Goal: Task Accomplishment & Management: Manage account settings

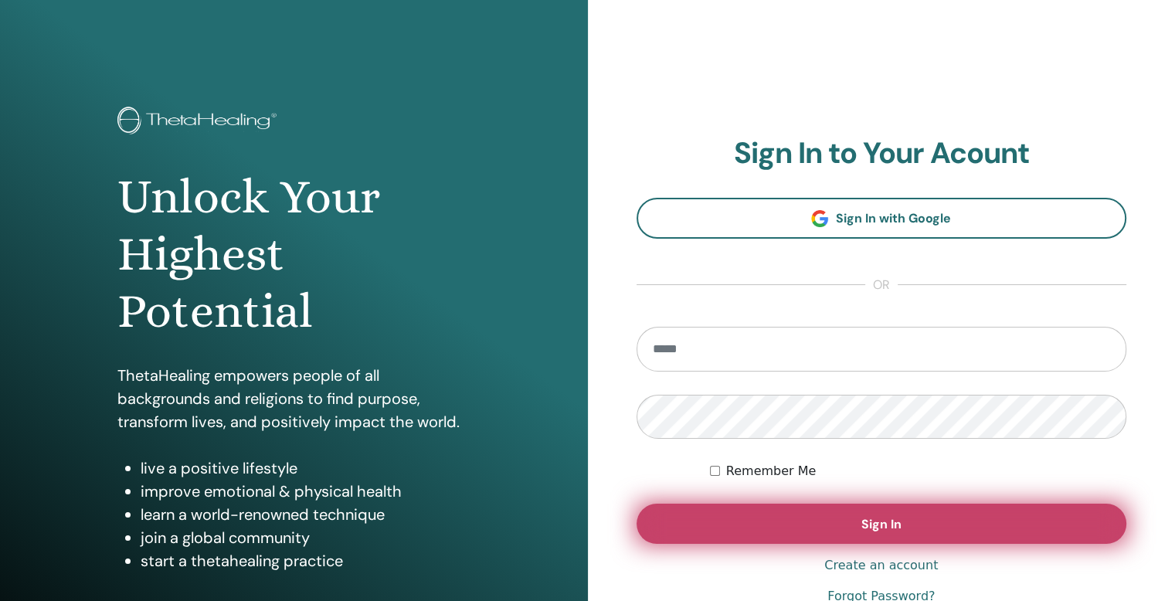
type input "**********"
click at [823, 526] on button "Sign In" at bounding box center [882, 524] width 491 height 40
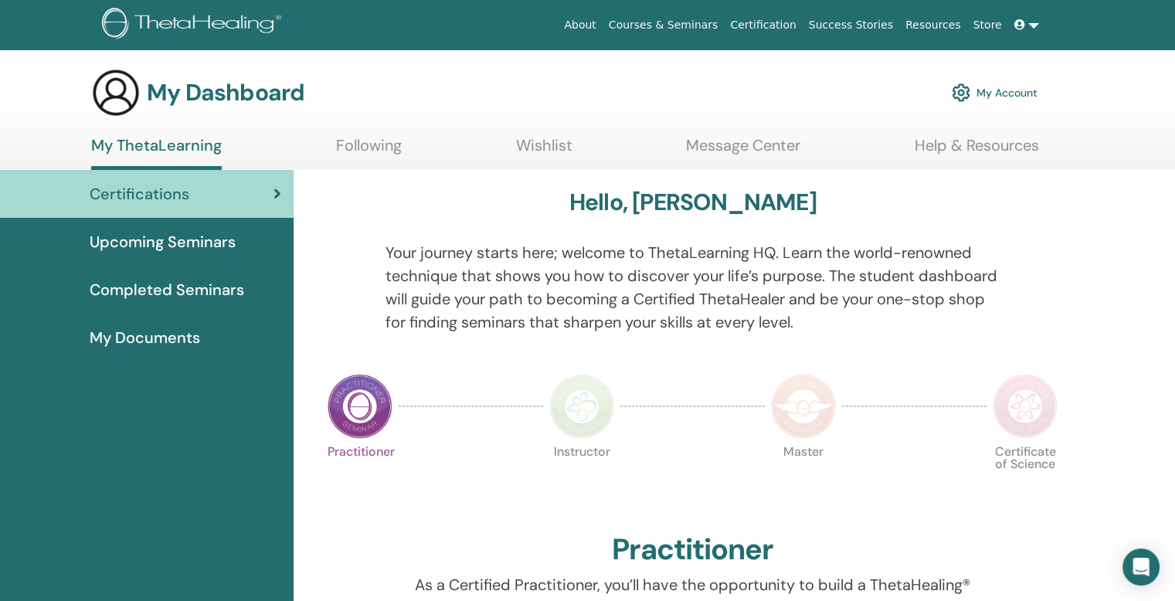
click at [256, 191] on div "Certifications" at bounding box center [146, 193] width 269 height 23
click at [137, 341] on span "My Documents" at bounding box center [145, 337] width 110 height 23
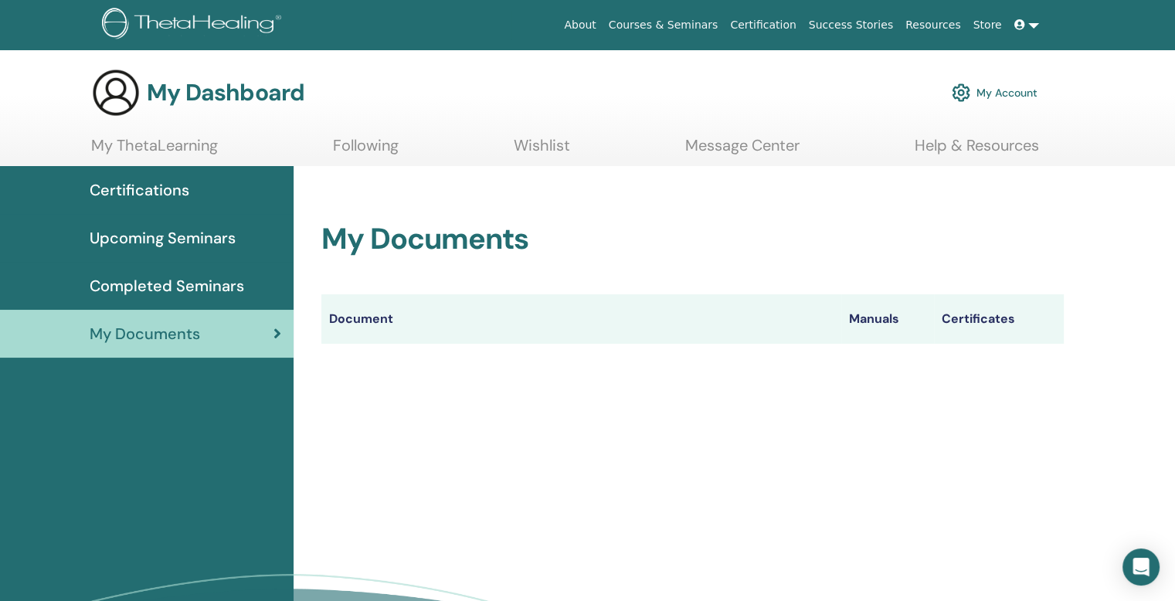
click at [370, 319] on th "Document" at bounding box center [581, 318] width 520 height 49
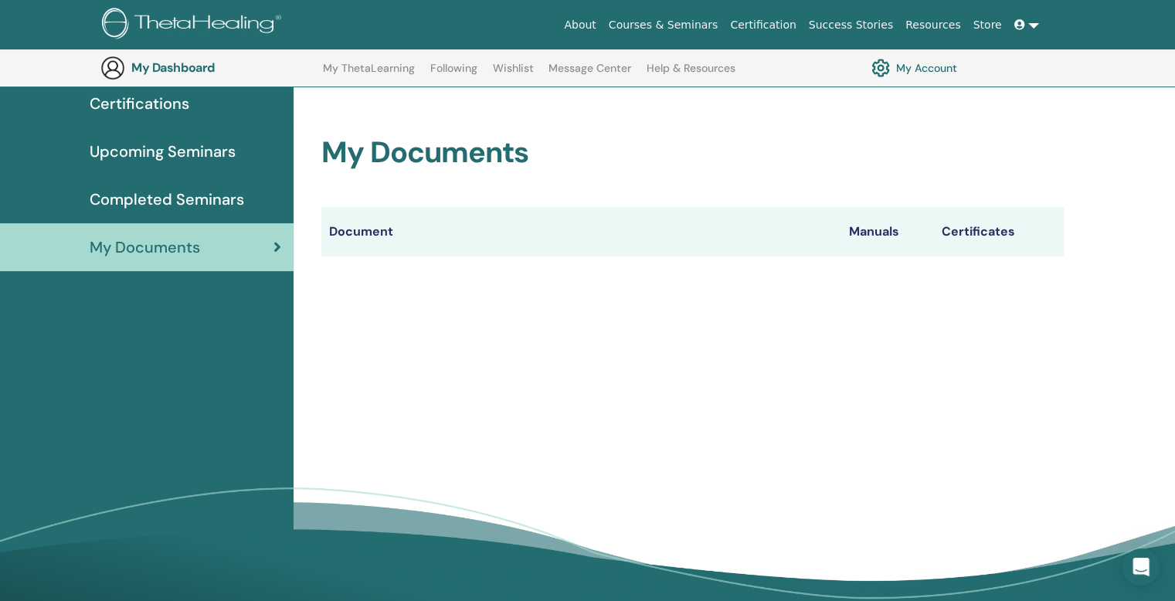
scroll to position [114, 0]
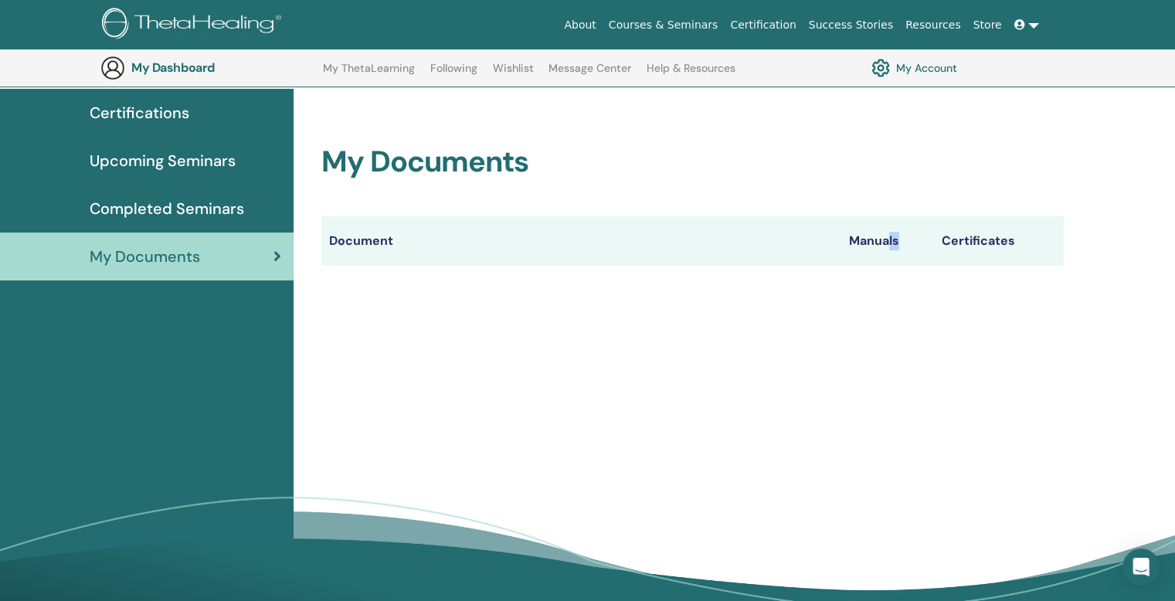
click at [857, 248] on th "Manuals" at bounding box center [887, 240] width 93 height 49
click at [834, 253] on th "Document" at bounding box center [581, 240] width 520 height 49
click at [868, 235] on th "Manuals" at bounding box center [887, 240] width 93 height 49
click at [992, 239] on th "Certificates" at bounding box center [999, 240] width 130 height 49
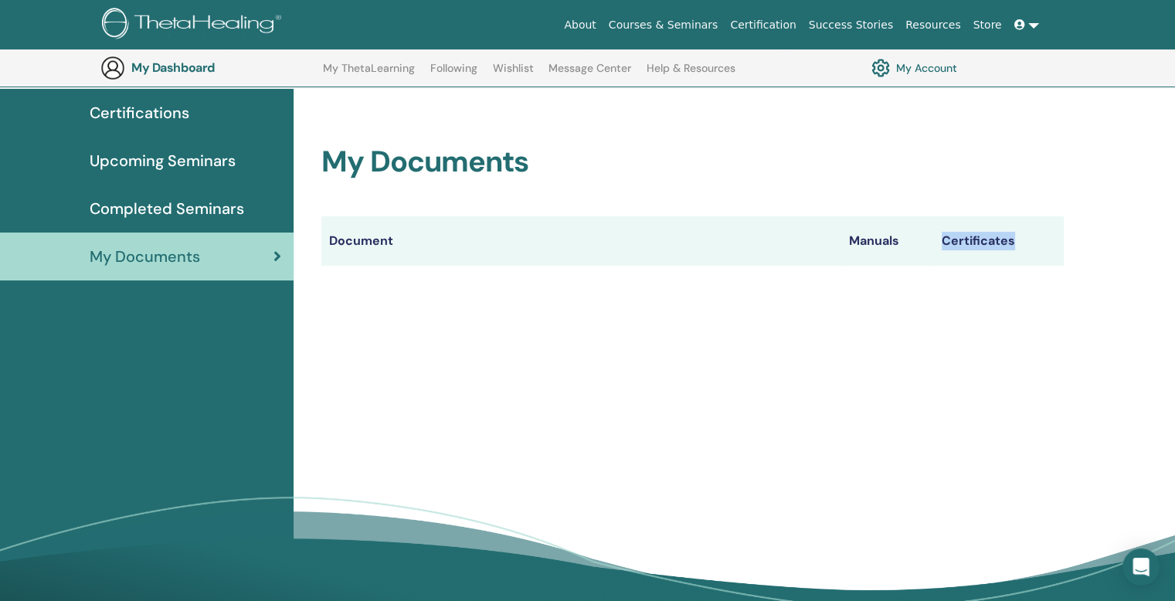
click at [182, 206] on span "Completed Seminars" at bounding box center [167, 208] width 155 height 23
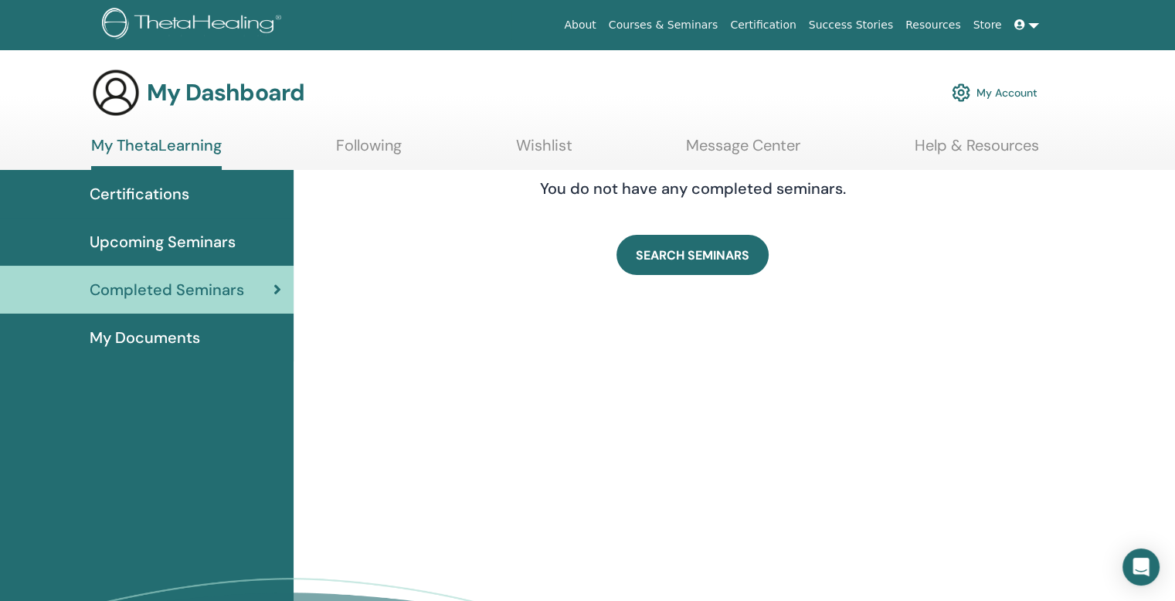
click at [173, 240] on span "Upcoming Seminars" at bounding box center [163, 241] width 146 height 23
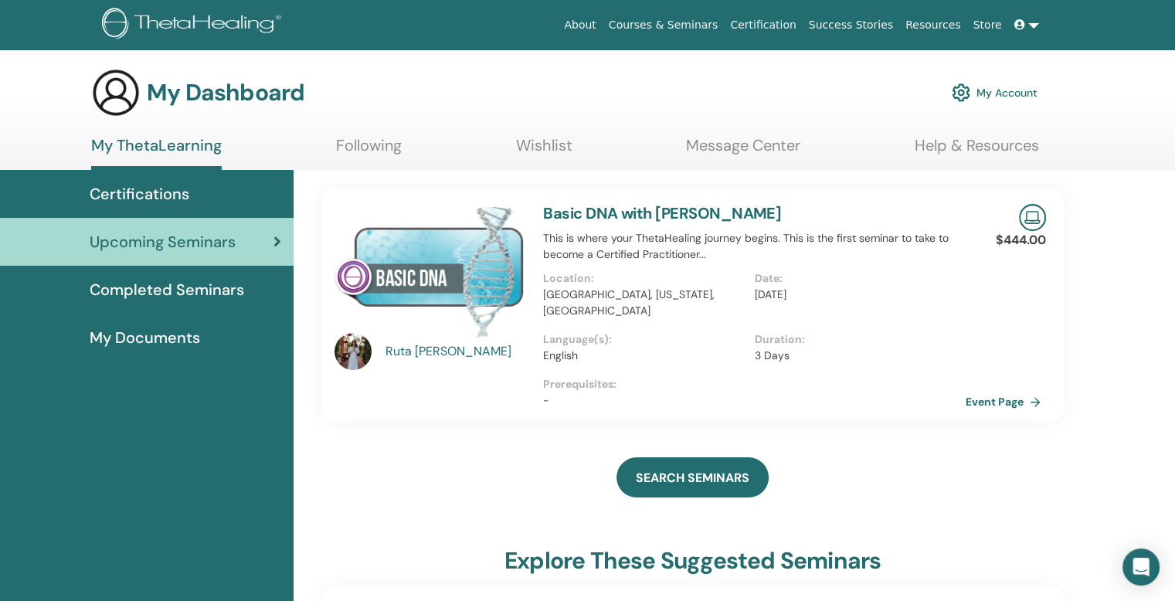
drag, startPoint x: 426, startPoint y: 353, endPoint x: 371, endPoint y: 398, distance: 71.4
click at [371, 398] on div "[PERSON_NAME]" at bounding box center [429, 305] width 209 height 202
click at [404, 353] on div "Ruta Labutis" at bounding box center [457, 351] width 143 height 19
click at [424, 352] on div "Ruta Labutis" at bounding box center [457, 351] width 143 height 19
click at [989, 404] on link "Event Page" at bounding box center [1008, 401] width 81 height 23
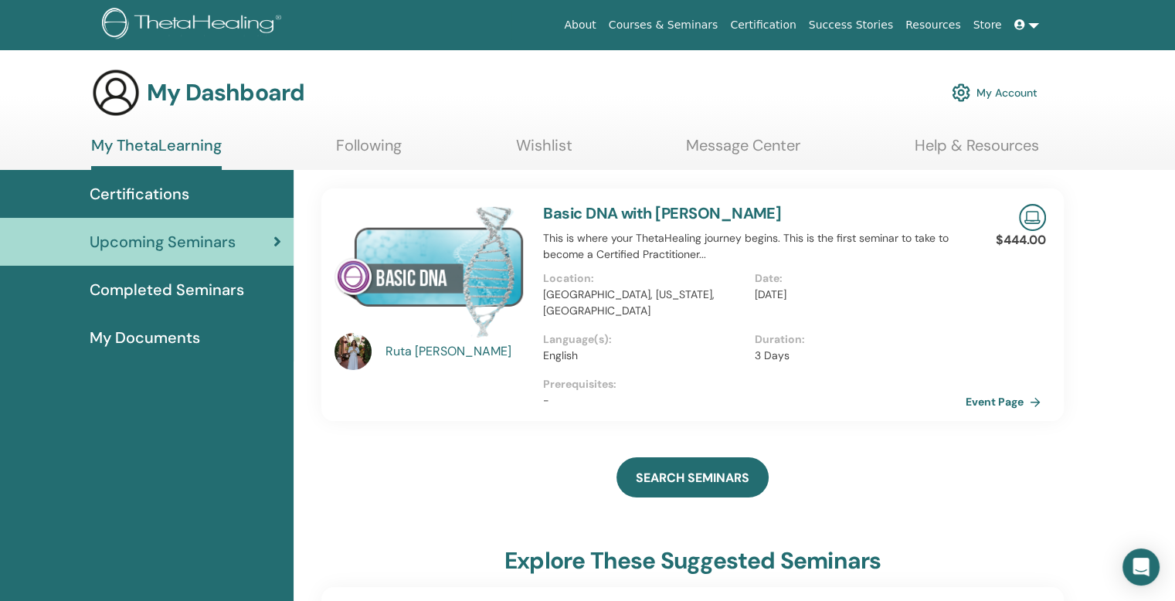
click at [1029, 25] on link at bounding box center [1026, 25] width 37 height 29
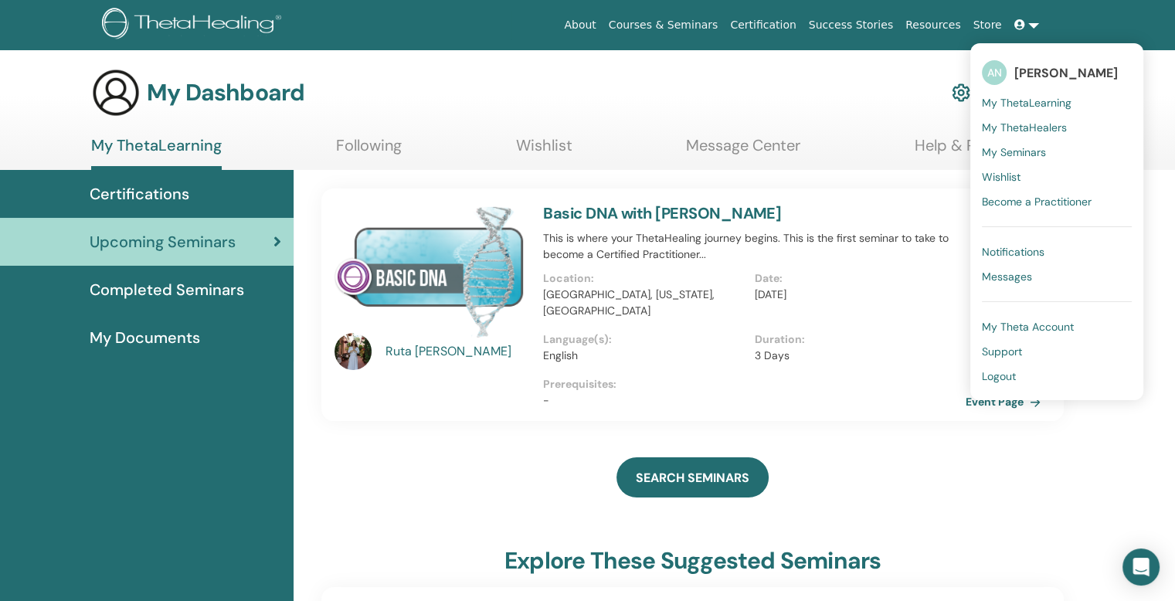
click at [1028, 127] on span "My ThetaHealers" at bounding box center [1024, 128] width 85 height 14
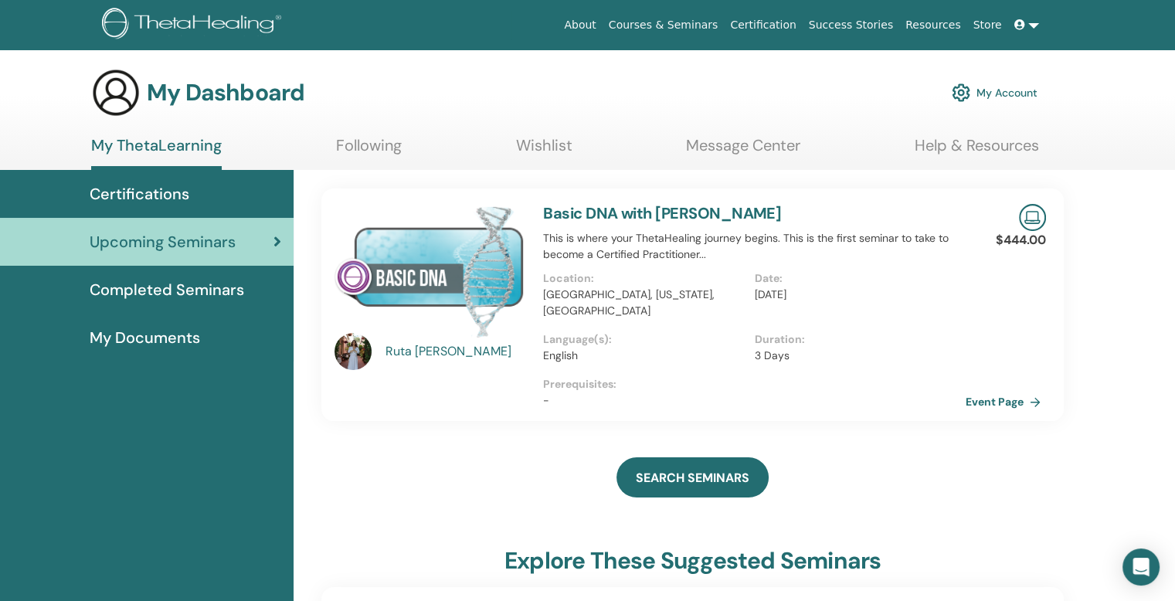
click at [201, 290] on span "Completed Seminars" at bounding box center [167, 289] width 155 height 23
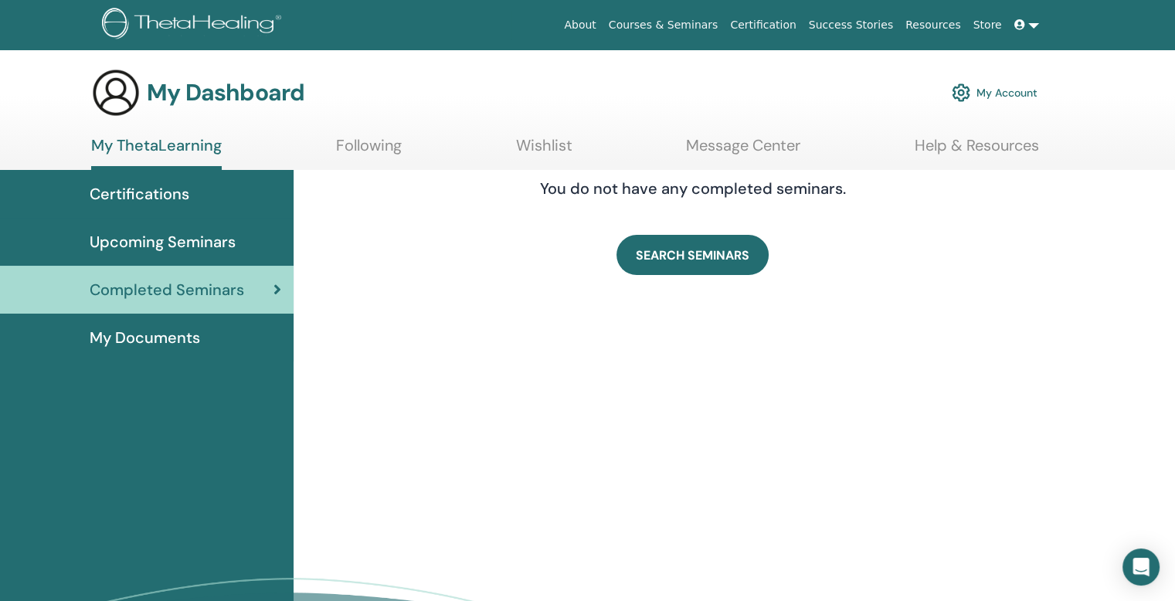
click at [170, 338] on span "My Documents" at bounding box center [145, 337] width 110 height 23
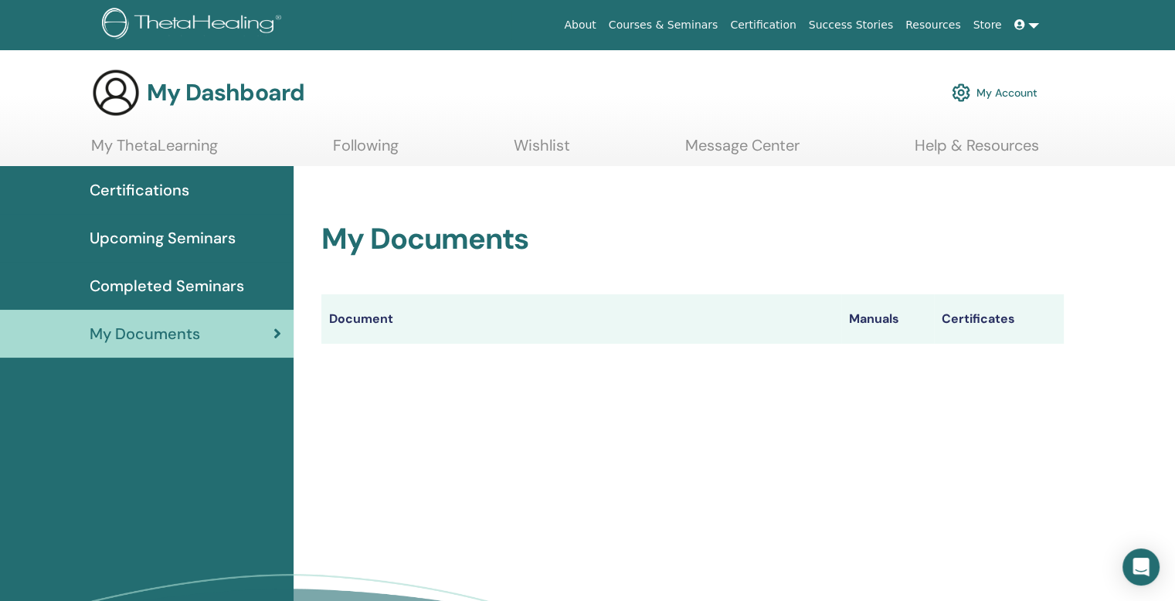
click at [179, 195] on span "Certifications" at bounding box center [140, 189] width 100 height 23
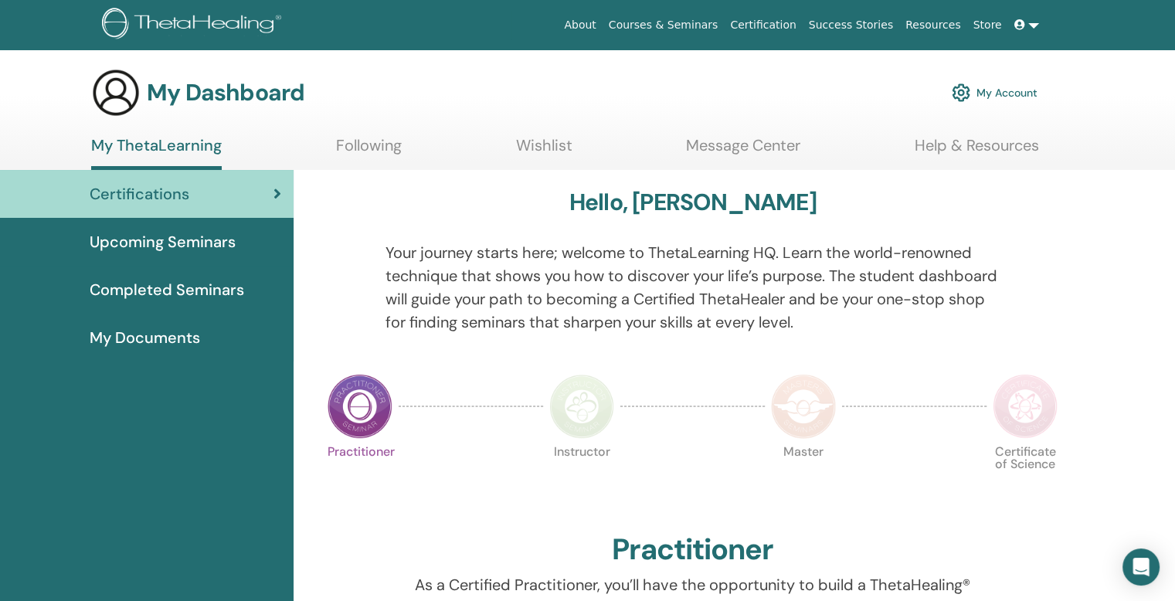
click at [529, 148] on link "Wishlist" at bounding box center [544, 151] width 56 height 30
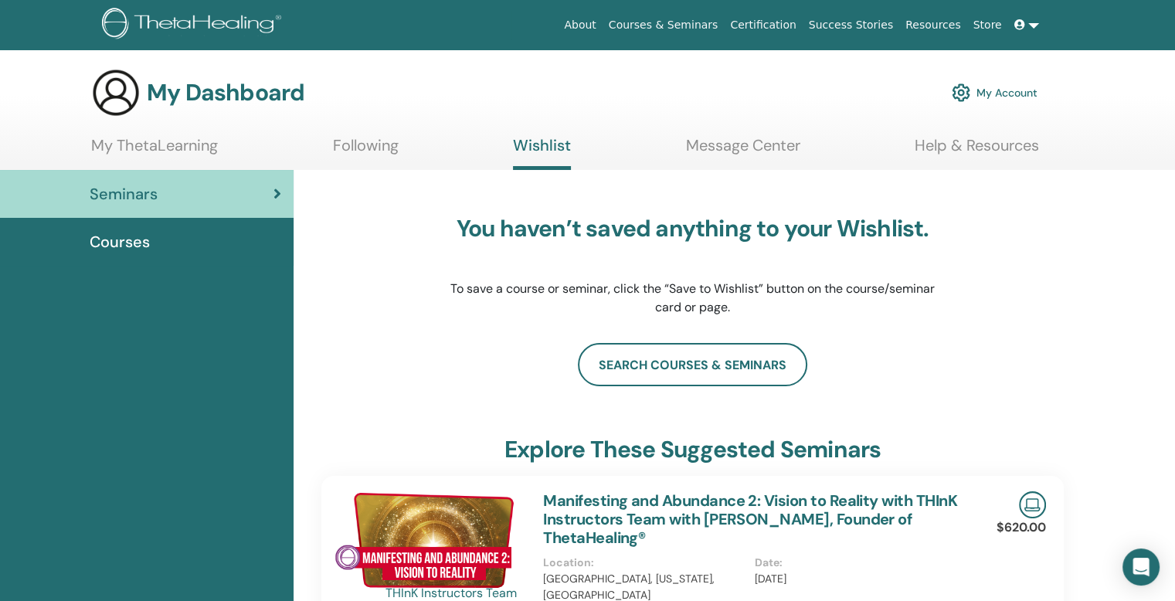
click at [735, 145] on link "Message Center" at bounding box center [743, 151] width 114 height 30
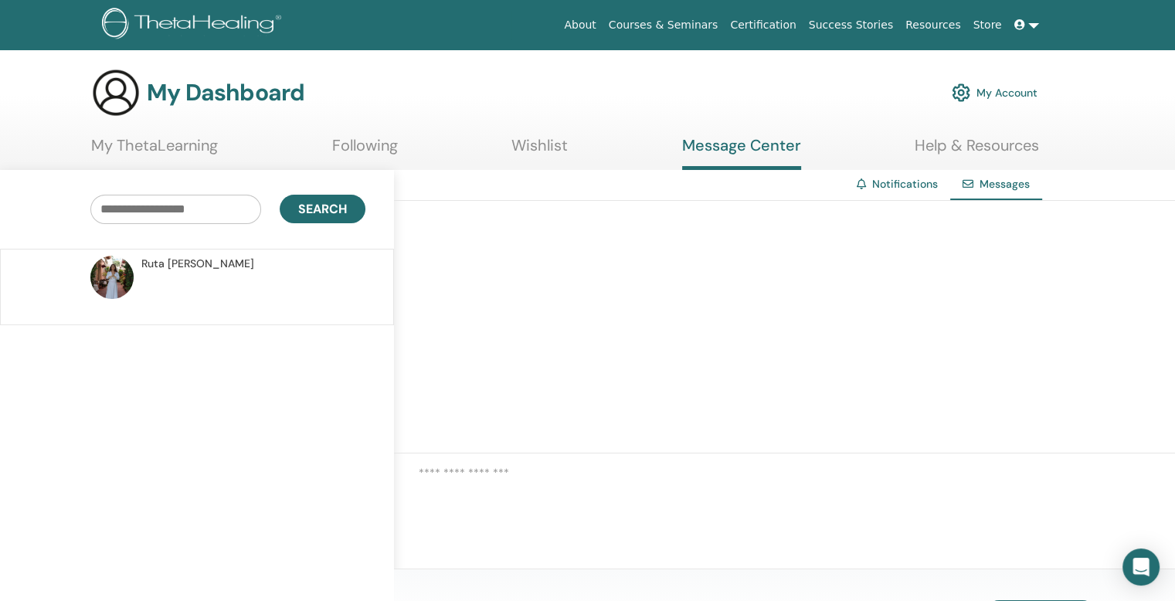
click at [243, 262] on div "Ruta Labutis" at bounding box center [250, 264] width 219 height 16
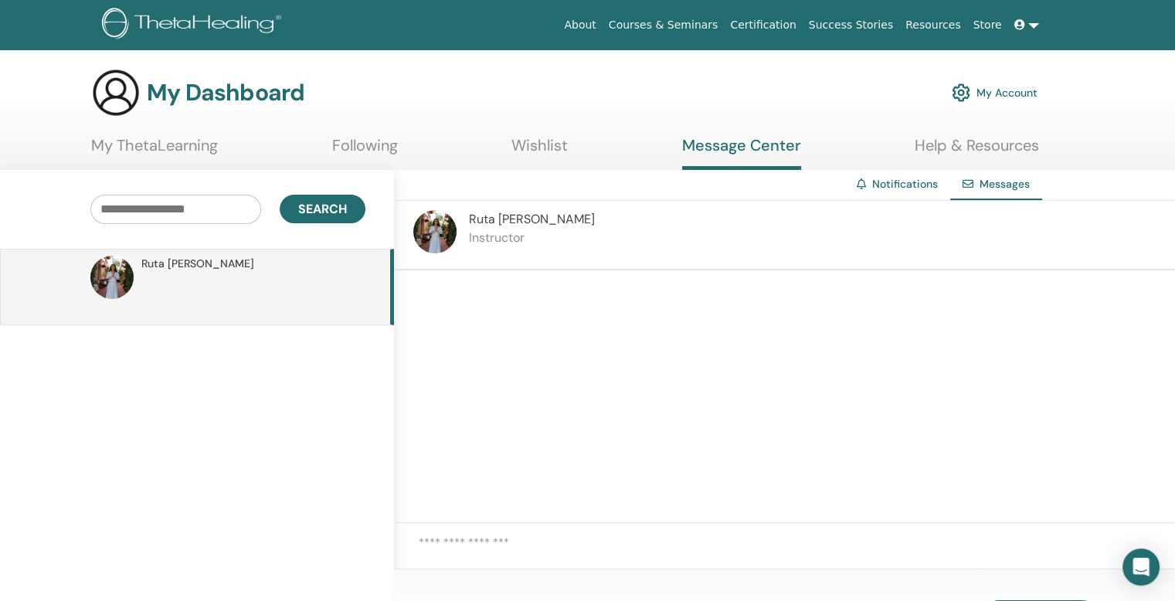
click at [989, 139] on link "Help & Resources" at bounding box center [977, 151] width 124 height 30
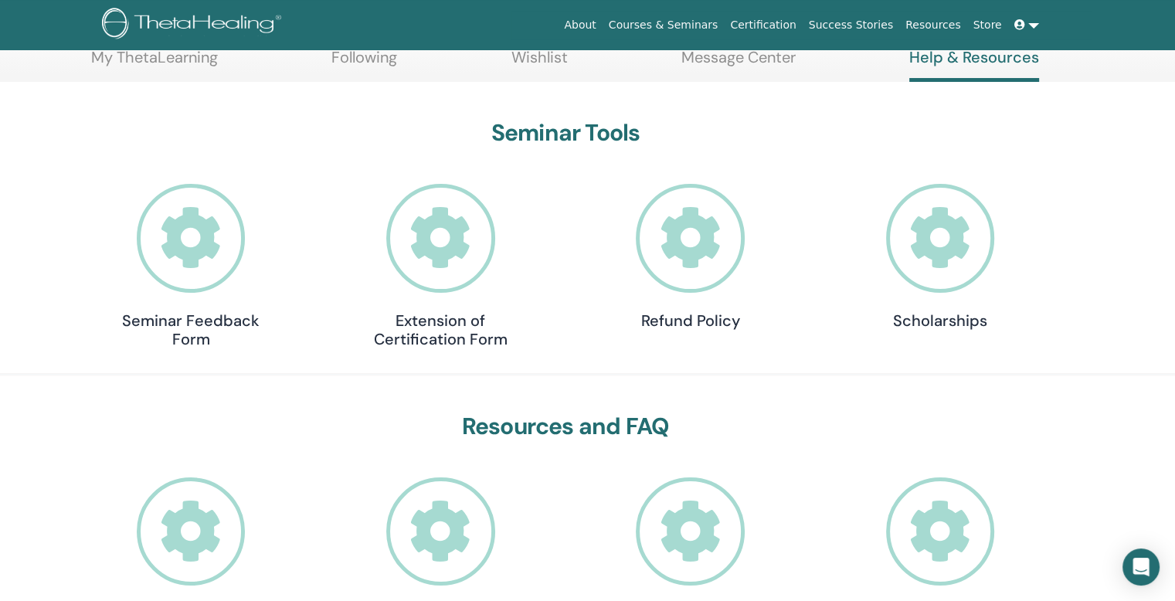
scroll to position [195, 0]
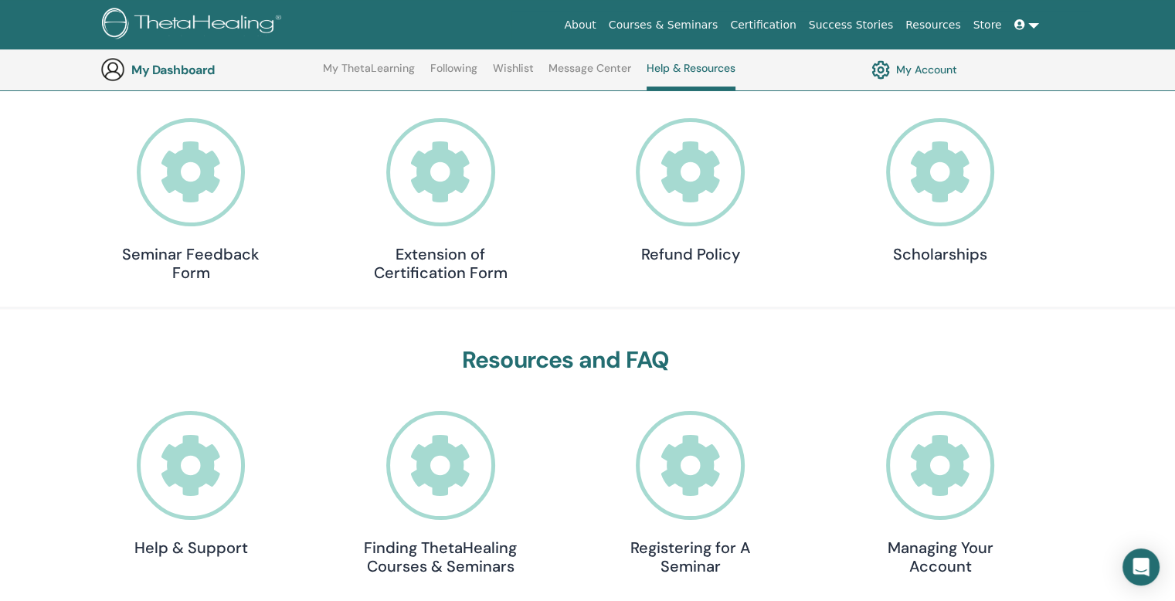
click at [205, 181] on icon at bounding box center [191, 172] width 109 height 109
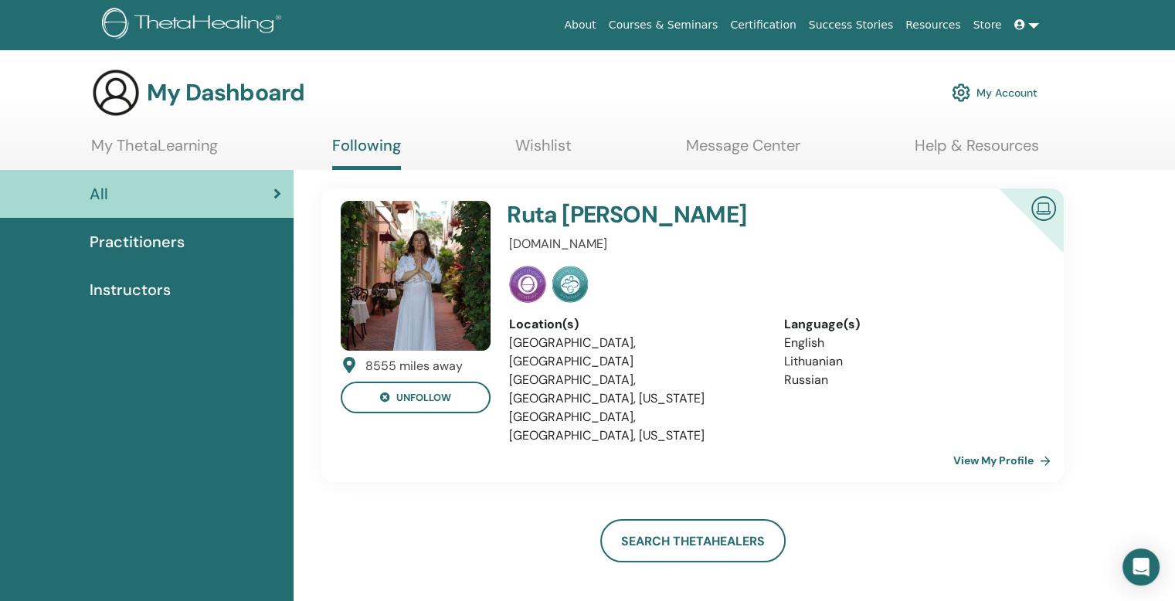
click at [1035, 24] on link at bounding box center [1026, 25] width 37 height 29
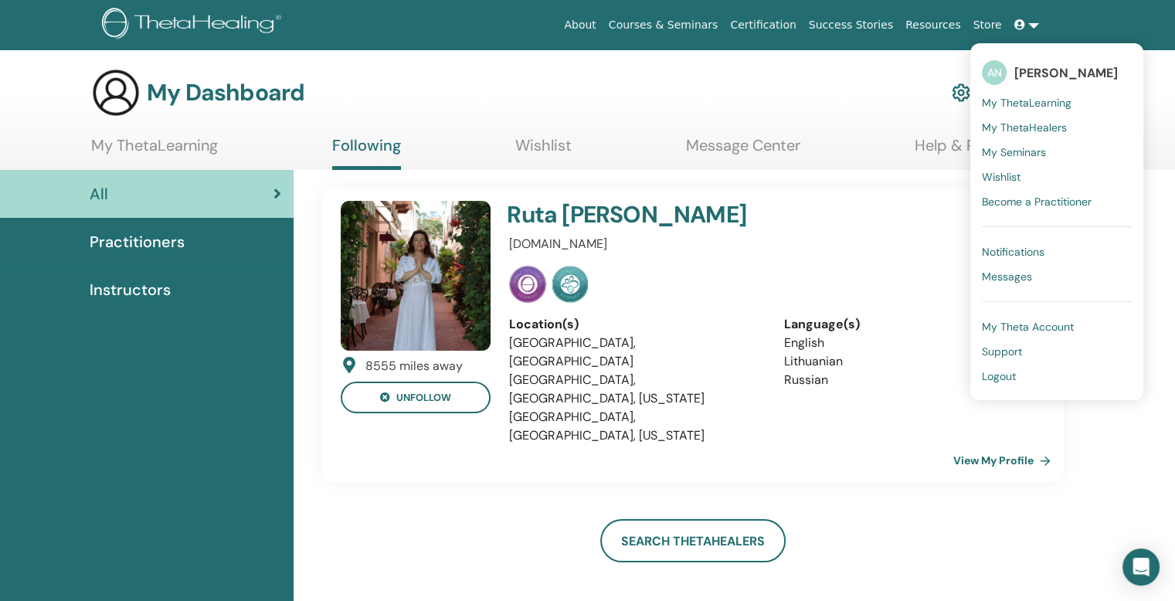
click at [1039, 321] on span "My Theta Account" at bounding box center [1028, 327] width 92 height 14
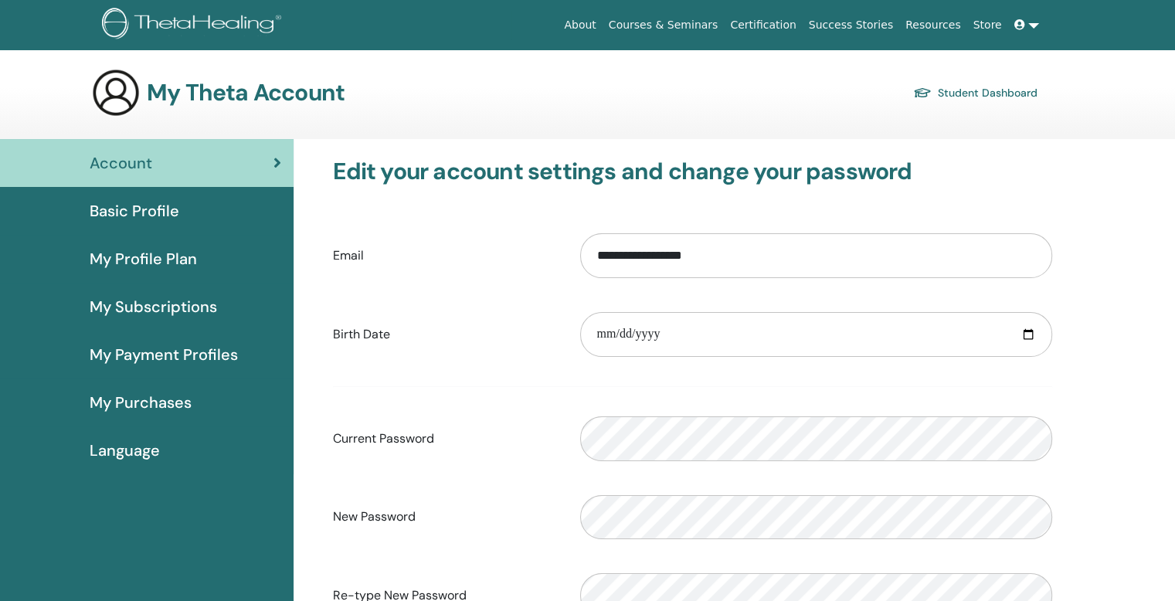
click at [182, 215] on div "Basic Profile" at bounding box center [146, 210] width 269 height 23
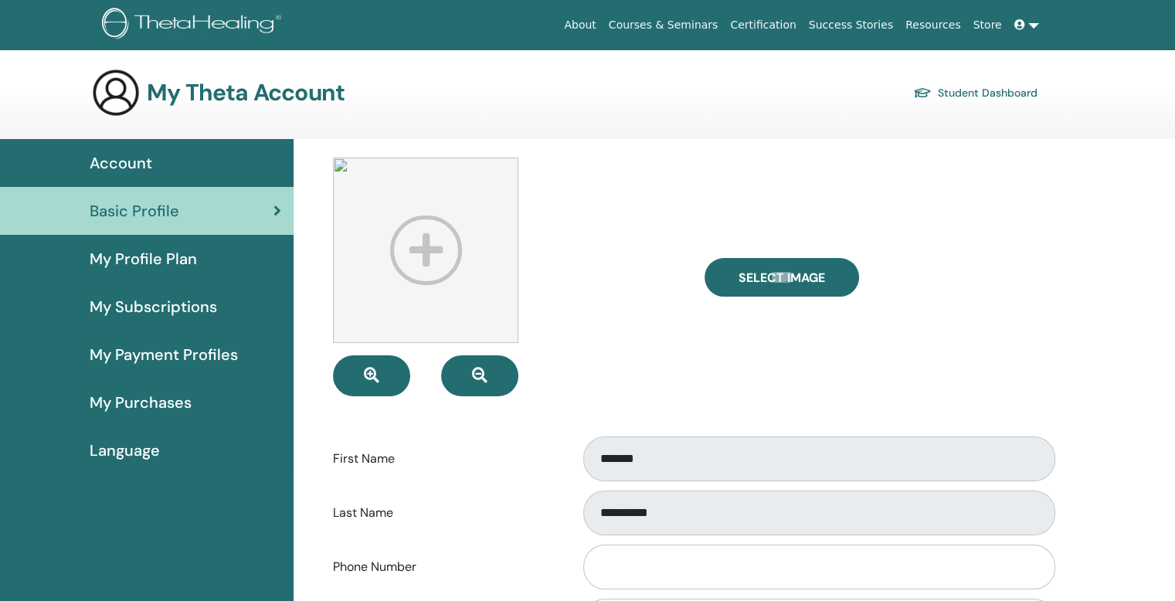
click at [154, 252] on span "My Profile Plan" at bounding box center [143, 258] width 107 height 23
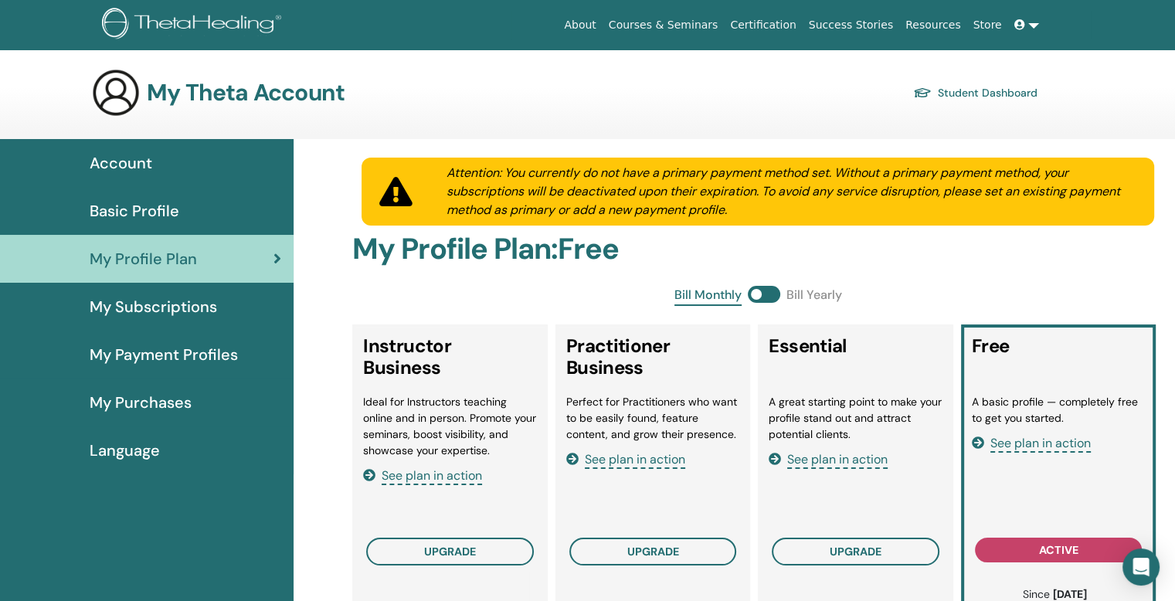
click at [144, 302] on span "My Subscriptions" at bounding box center [153, 306] width 127 height 23
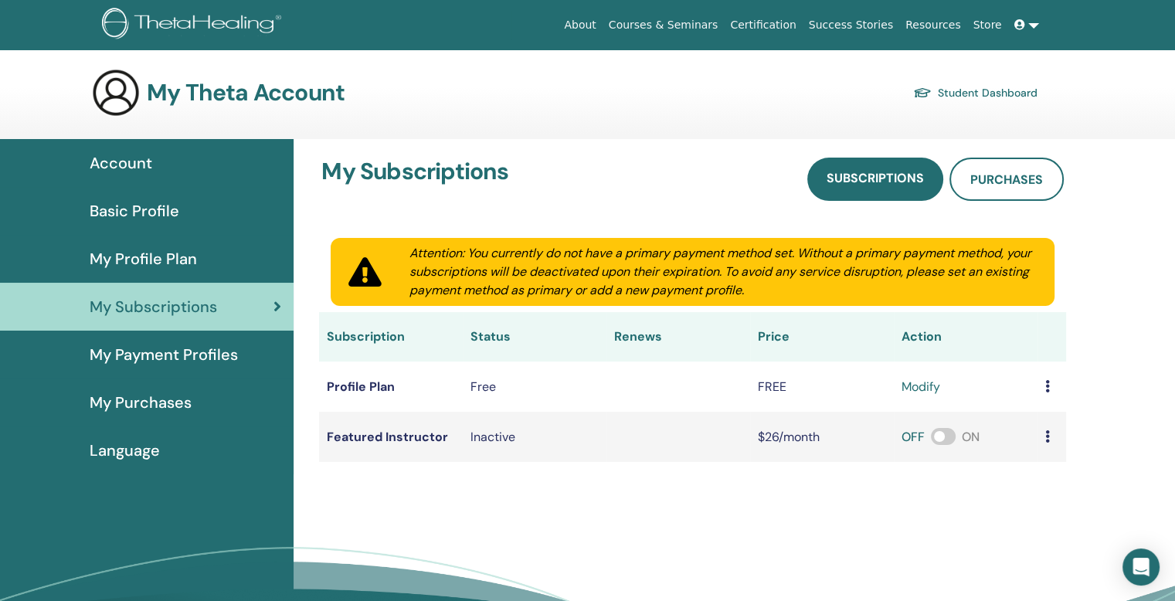
click at [176, 362] on span "My Payment Profiles" at bounding box center [164, 354] width 148 height 23
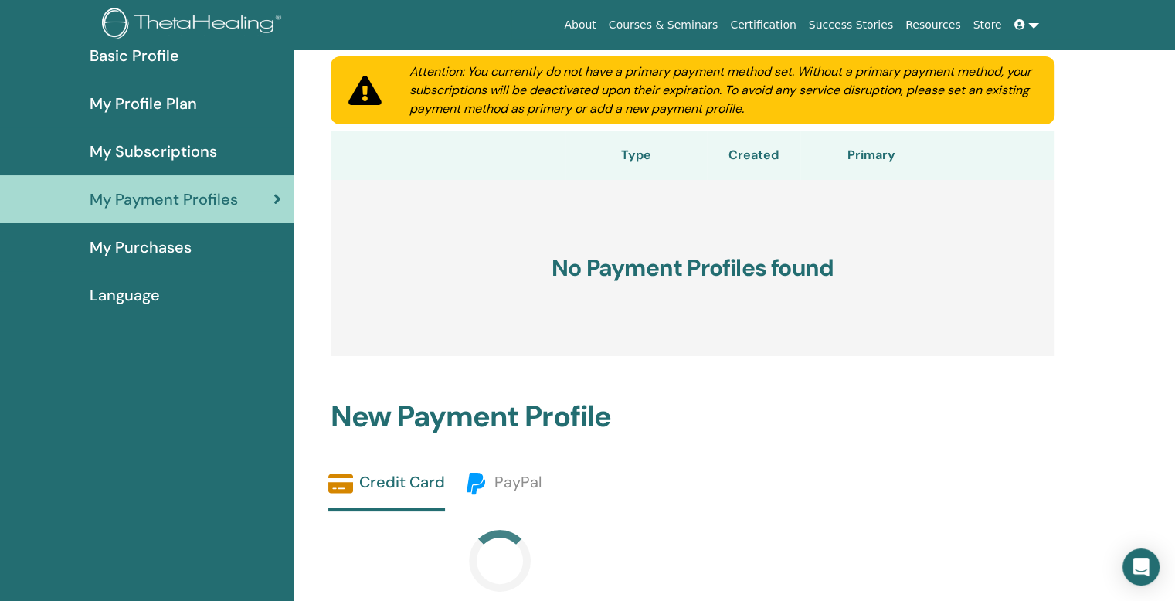
scroll to position [256, 0]
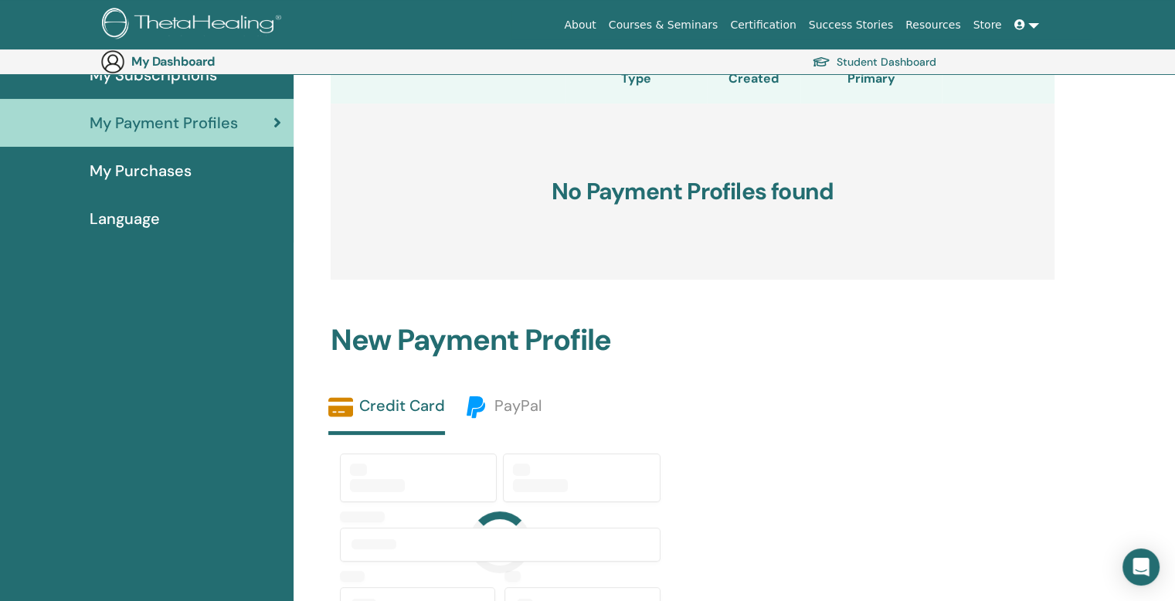
click at [168, 168] on span "My Purchases" at bounding box center [141, 170] width 102 height 23
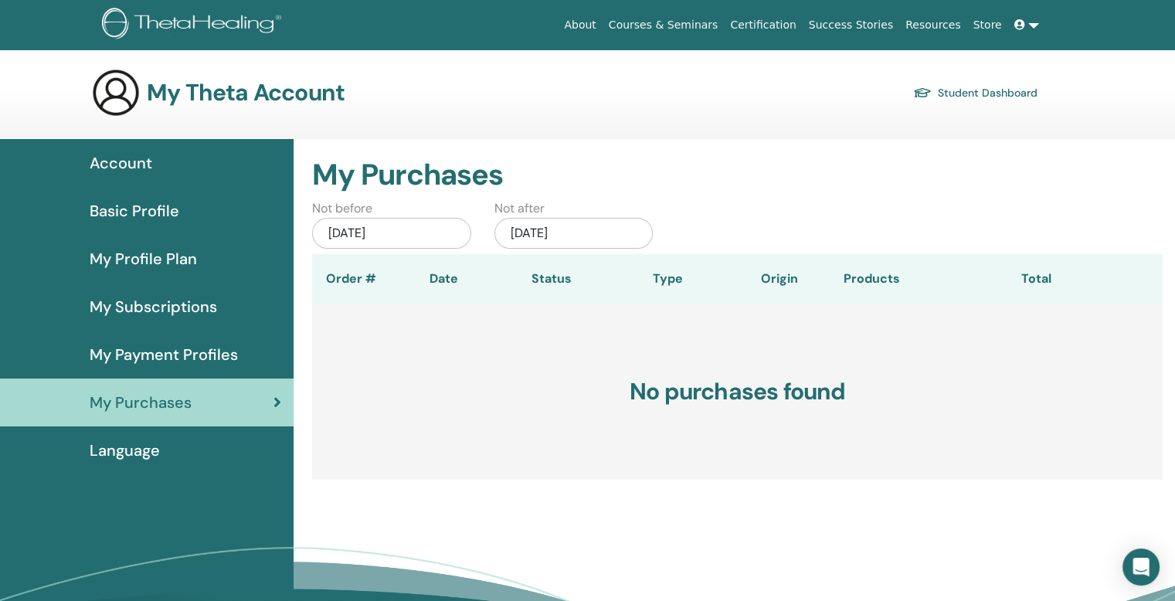
click at [162, 161] on div "Account" at bounding box center [146, 162] width 269 height 23
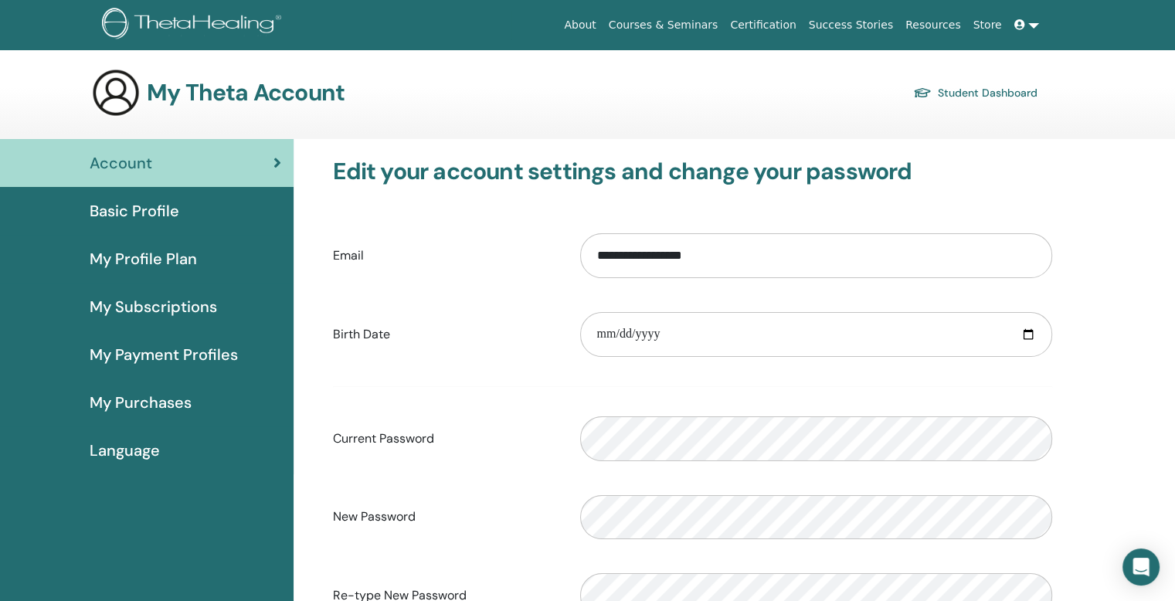
click at [166, 205] on span "Basic Profile" at bounding box center [135, 210] width 90 height 23
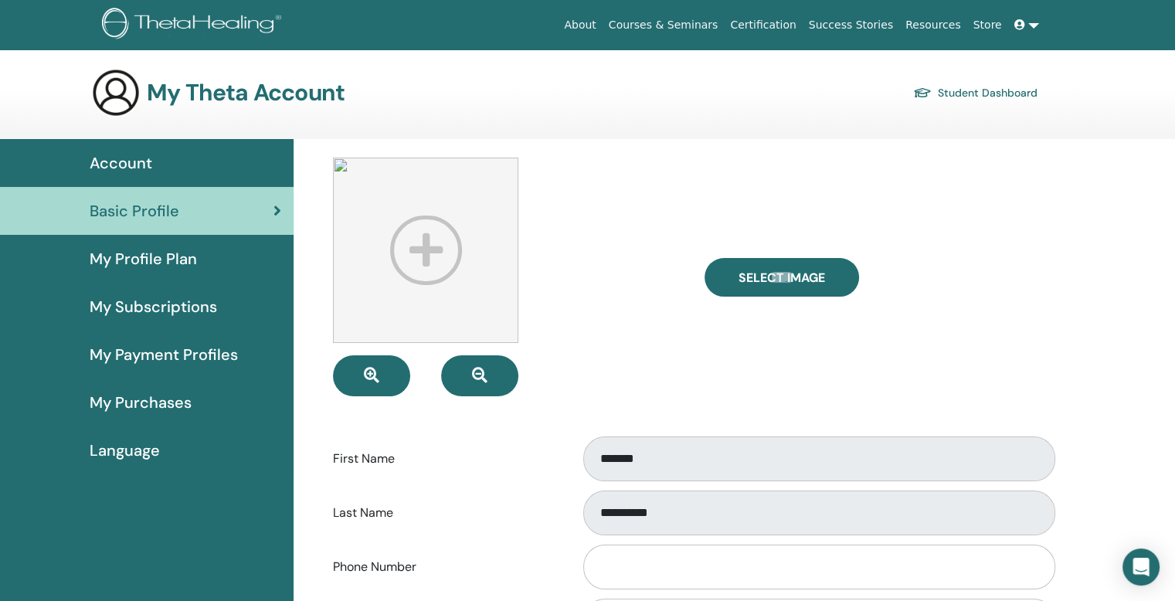
click at [437, 253] on img at bounding box center [425, 250] width 185 height 185
click at [389, 362] on button "button" at bounding box center [371, 375] width 77 height 41
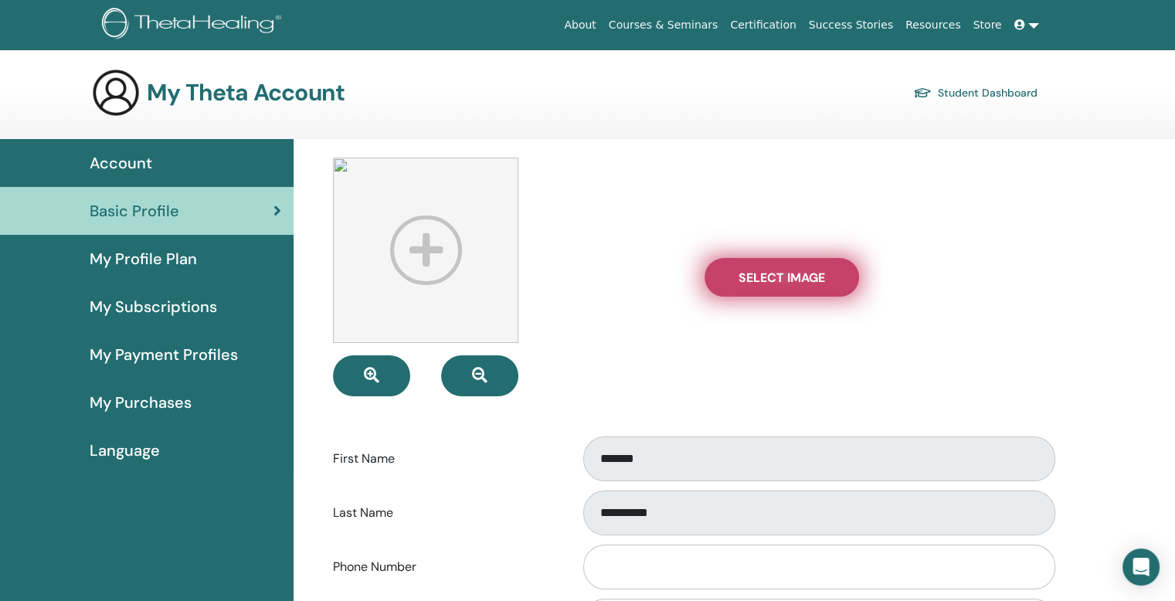
click at [763, 295] on label "Select Image" at bounding box center [782, 277] width 155 height 39
click at [772, 283] on input "Select Image" at bounding box center [782, 277] width 20 height 11
type input "**********"
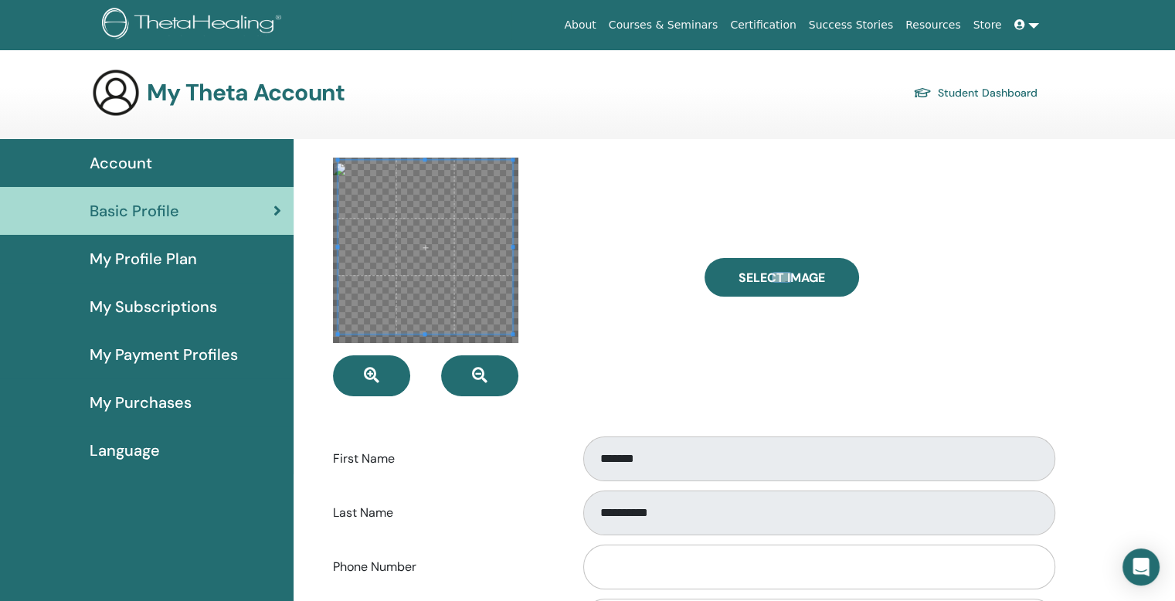
click at [467, 273] on span at bounding box center [425, 247] width 174 height 174
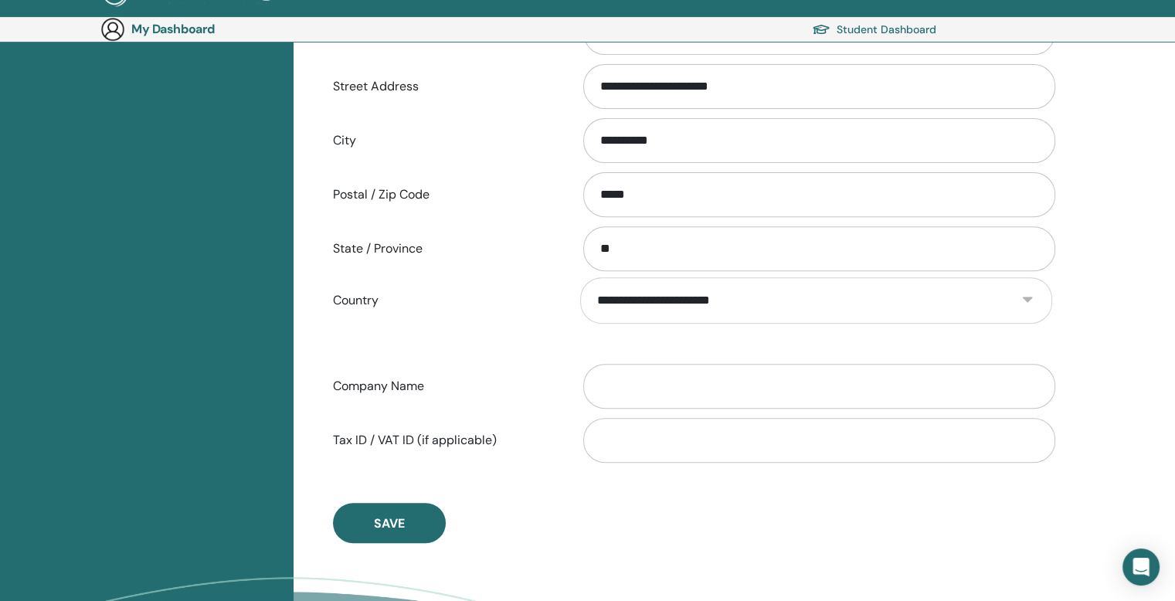
scroll to position [566, 0]
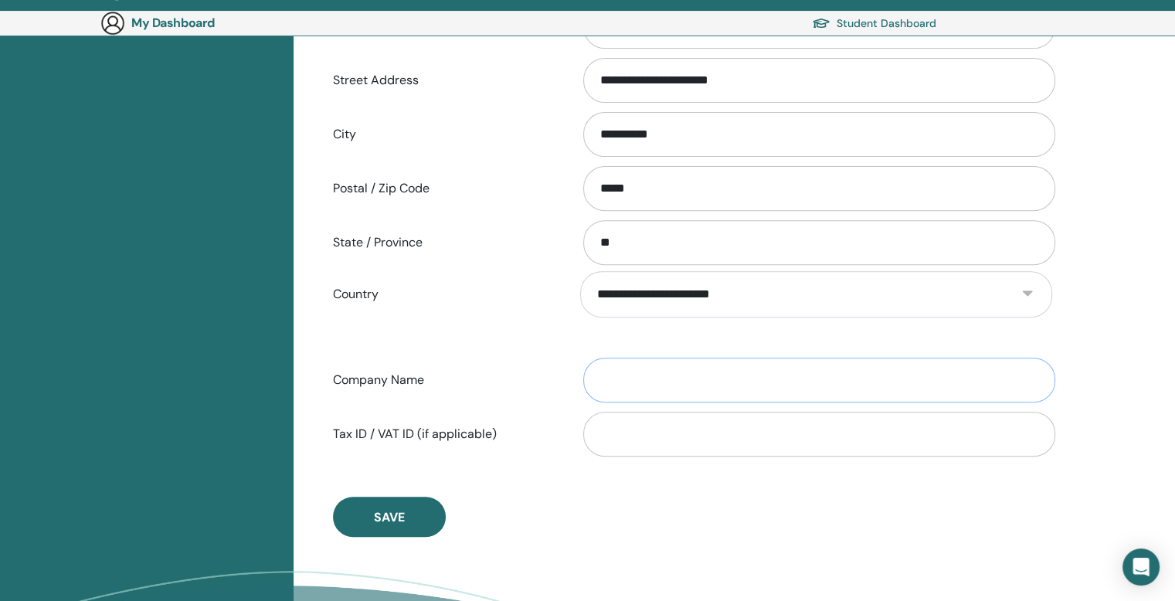
click at [722, 381] on input "Company Name" at bounding box center [819, 380] width 472 height 45
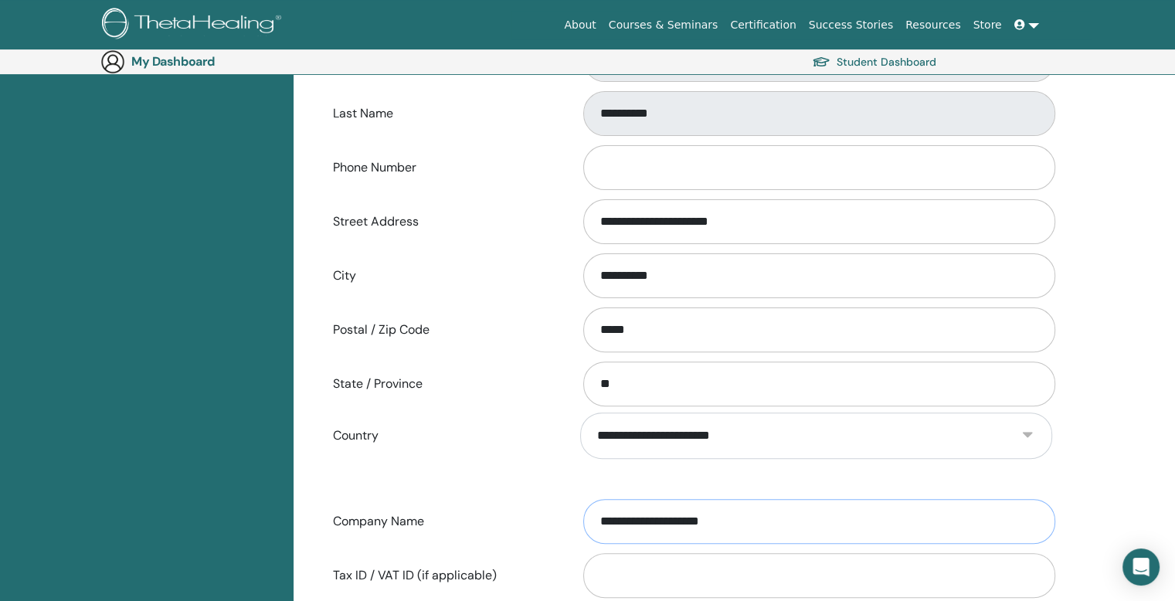
scroll to position [411, 0]
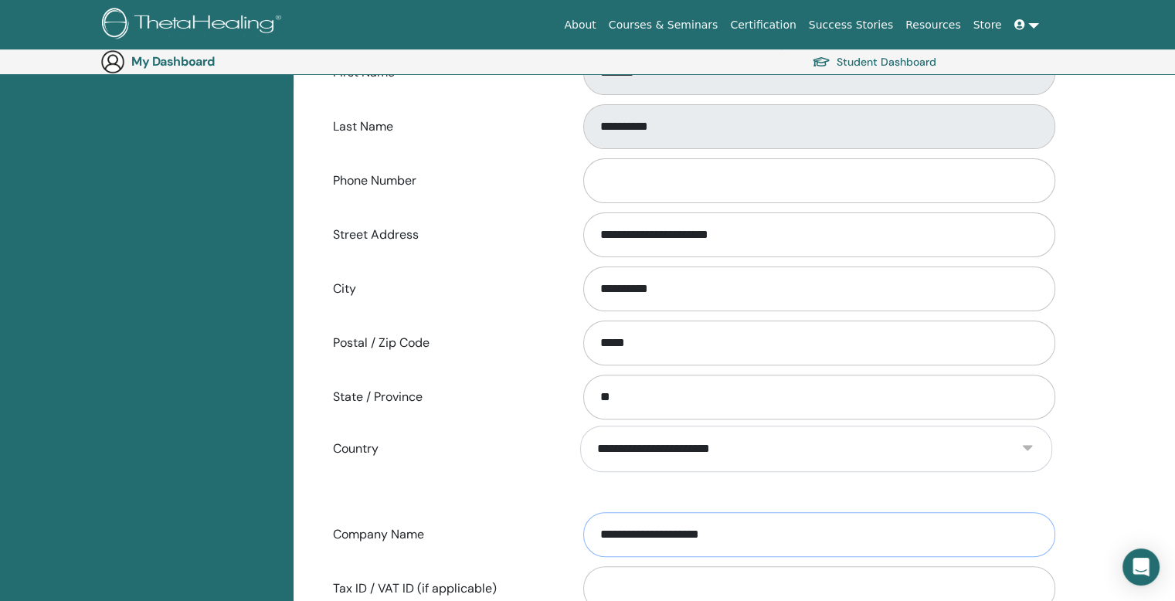
type input "**********"
click at [754, 247] on input "**********" at bounding box center [819, 234] width 472 height 45
drag, startPoint x: 764, startPoint y: 237, endPoint x: 559, endPoint y: 236, distance: 204.7
click at [560, 236] on div "**********" at bounding box center [692, 234] width 742 height 51
click at [671, 285] on input "**********" at bounding box center [819, 289] width 472 height 45
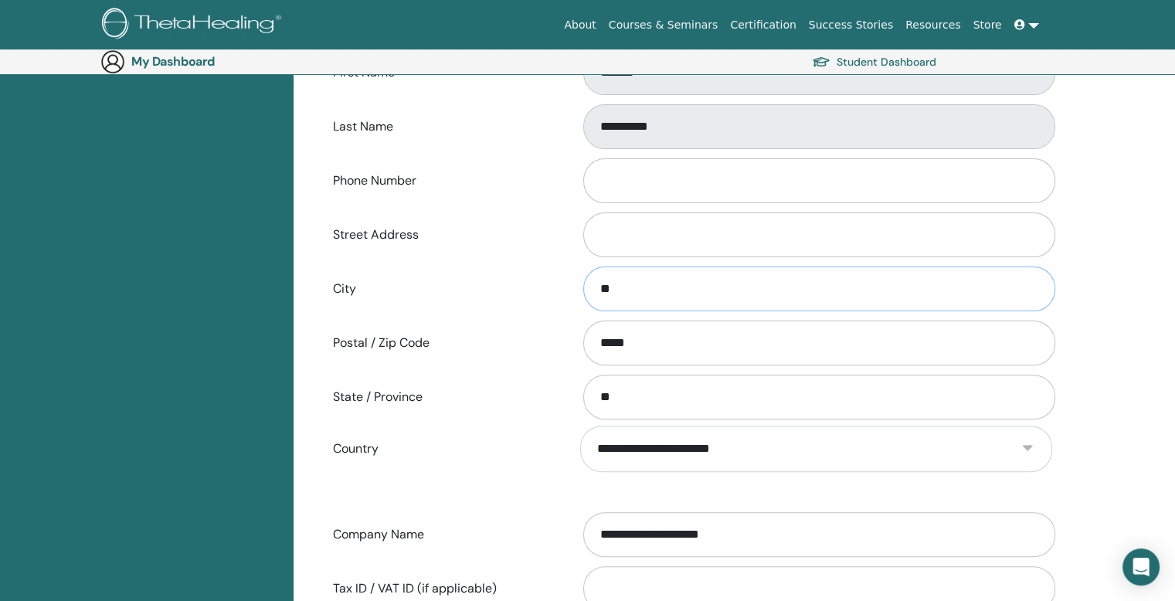
type input "*"
drag, startPoint x: 626, startPoint y: 339, endPoint x: 595, endPoint y: 338, distance: 30.9
click at [598, 338] on input "*****" at bounding box center [819, 343] width 472 height 45
click at [633, 280] on input "City" at bounding box center [819, 289] width 472 height 45
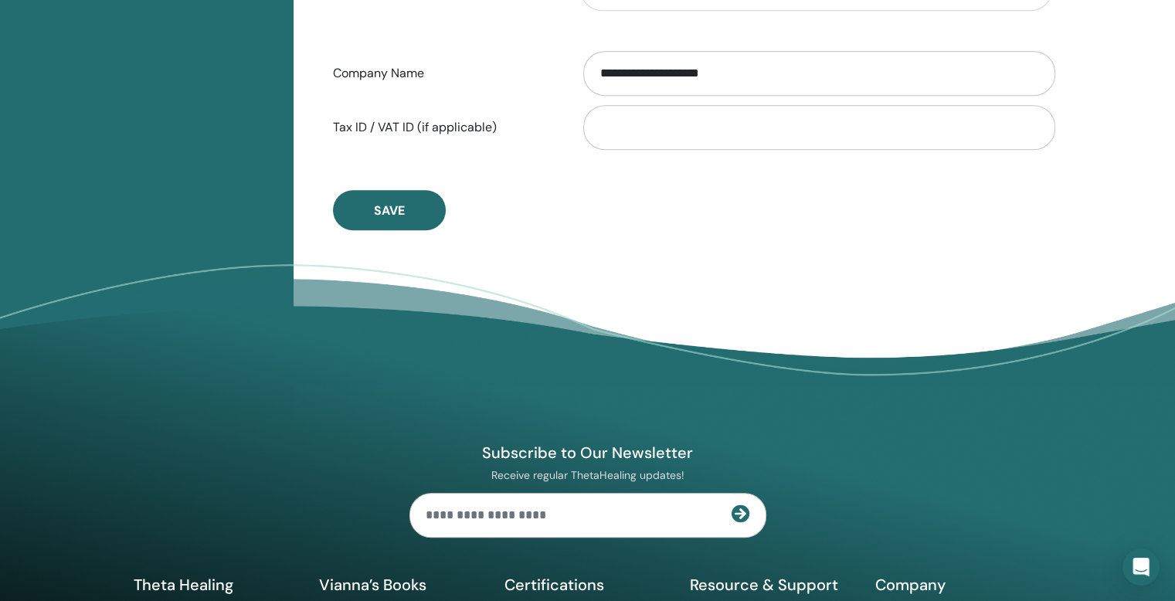
scroll to position [875, 0]
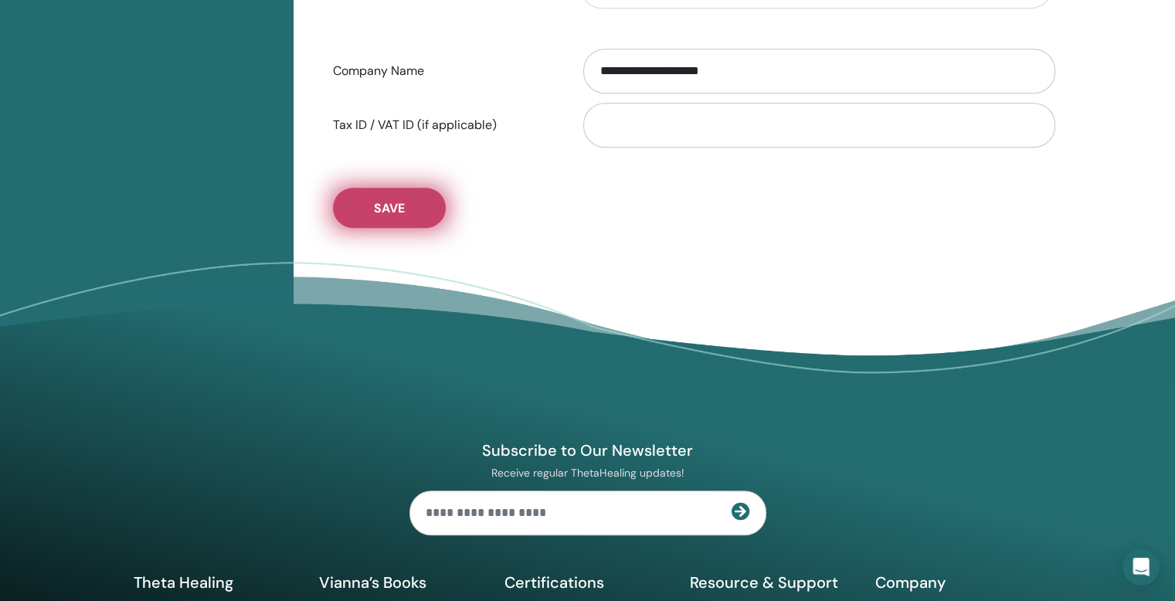
type input "******"
click at [413, 205] on button "Save" at bounding box center [389, 208] width 113 height 40
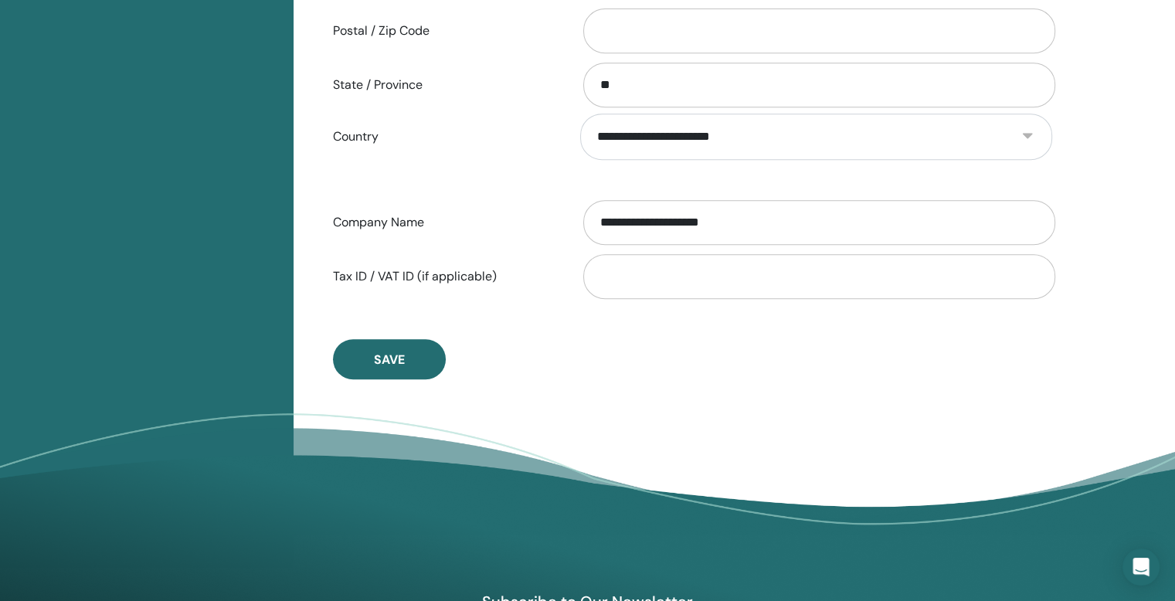
scroll to position [797, 0]
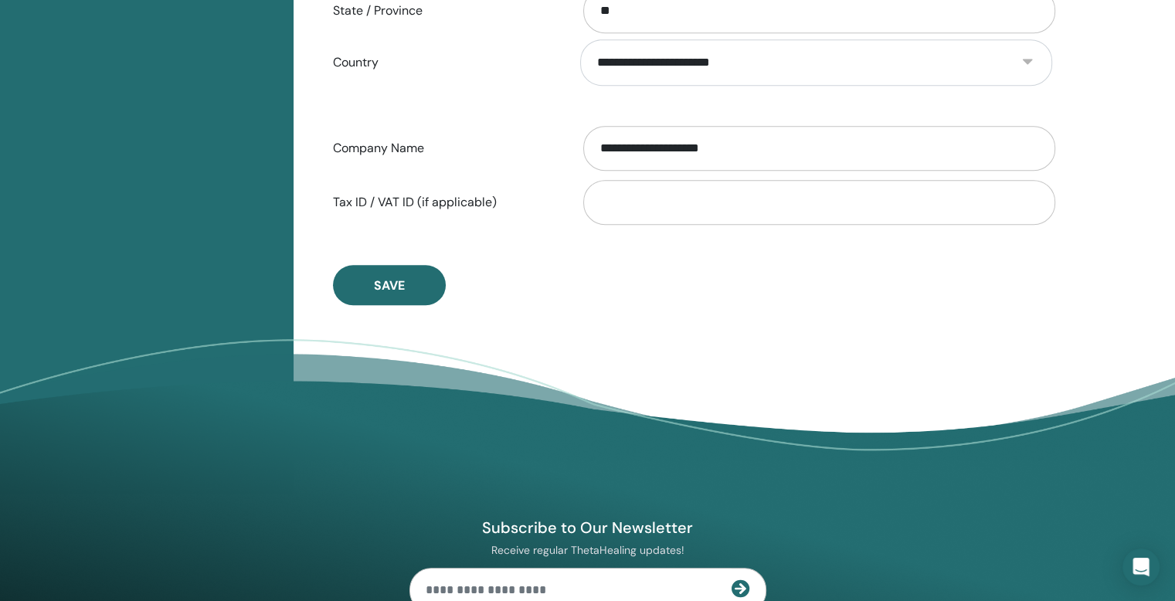
click at [367, 275] on button "Save" at bounding box center [389, 285] width 113 height 40
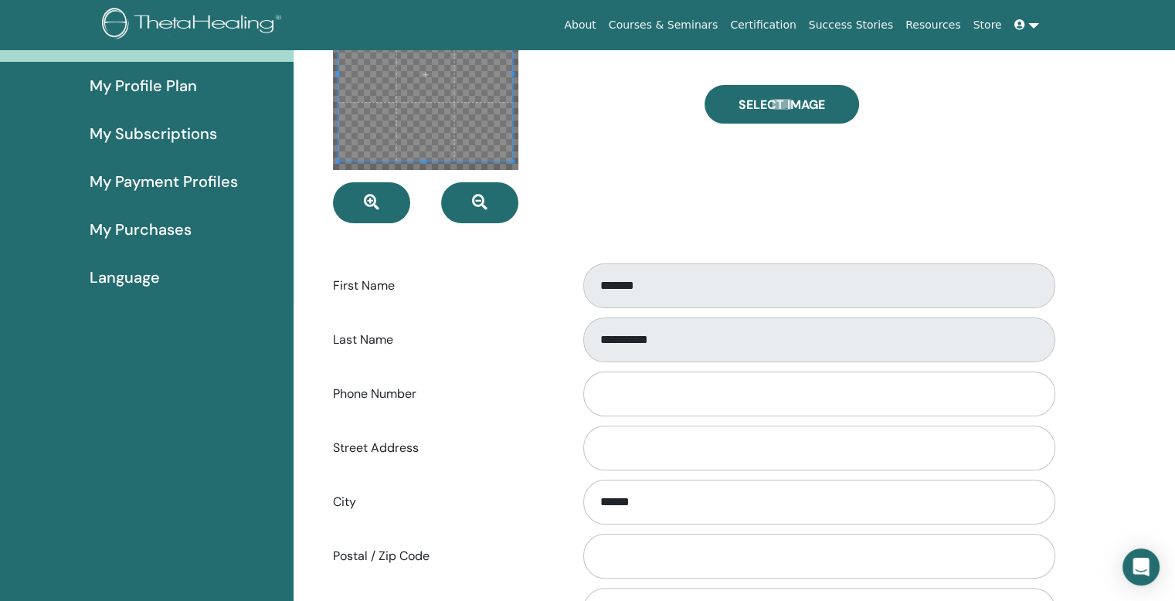
scroll to position [0, 0]
